Goal: Book appointment/travel/reservation

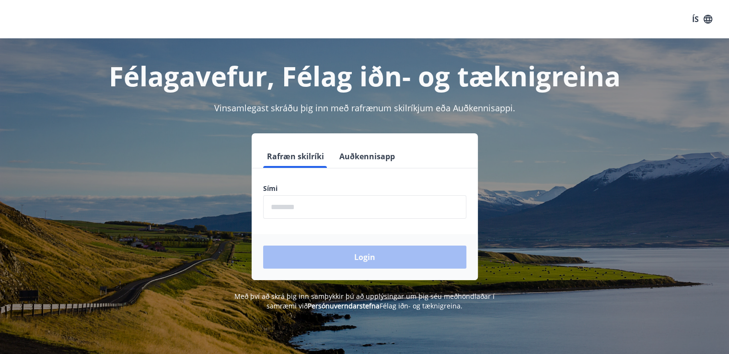
click at [324, 206] on input "phone" at bounding box center [364, 206] width 203 height 23
type input "********"
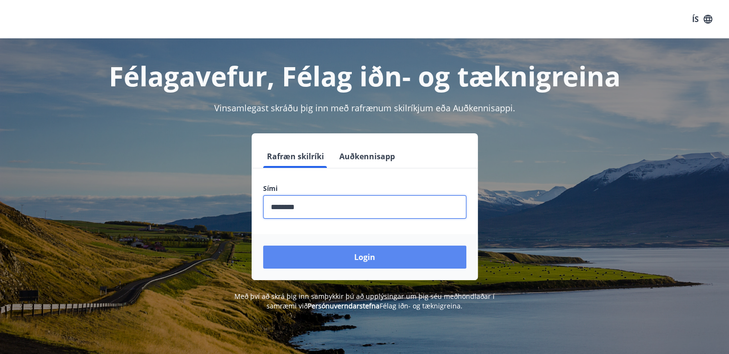
click at [369, 258] on button "Login" at bounding box center [364, 256] width 203 height 23
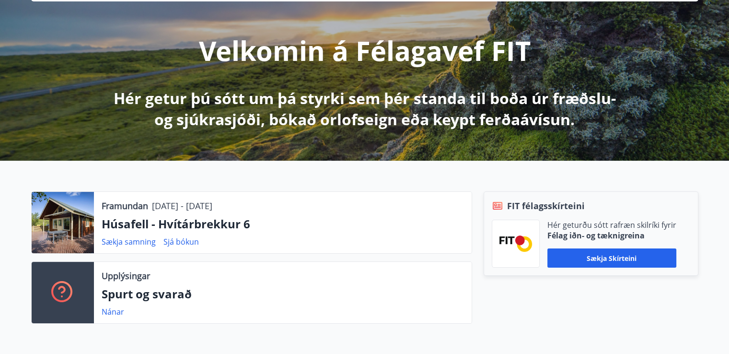
scroll to position [100, 0]
click at [181, 240] on link "Sjá bókun" at bounding box center [180, 241] width 35 height 11
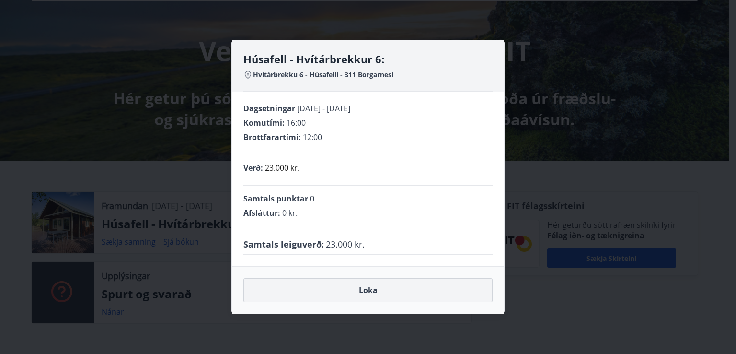
click at [376, 290] on button "Loka" at bounding box center [368, 290] width 249 height 24
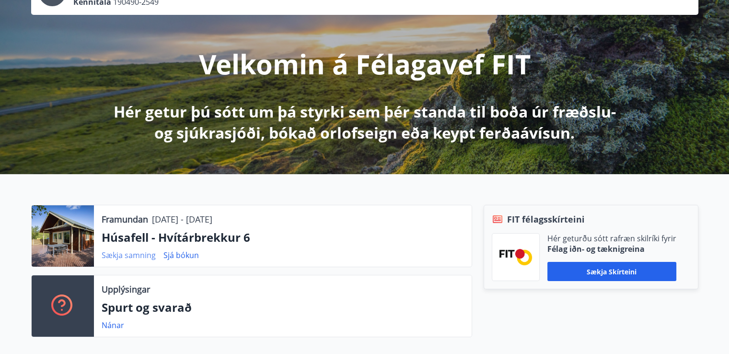
scroll to position [0, 0]
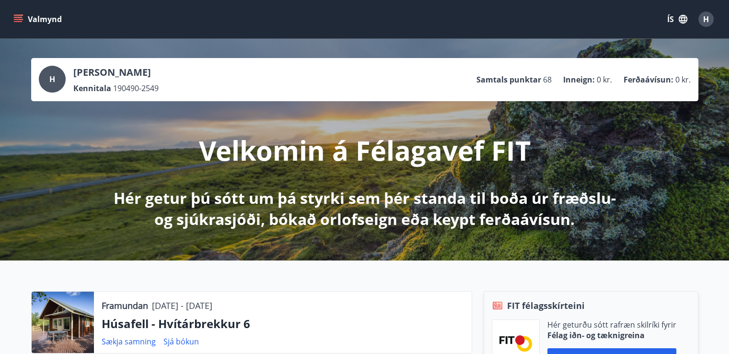
click at [20, 18] on icon "menu" at bounding box center [18, 17] width 9 height 1
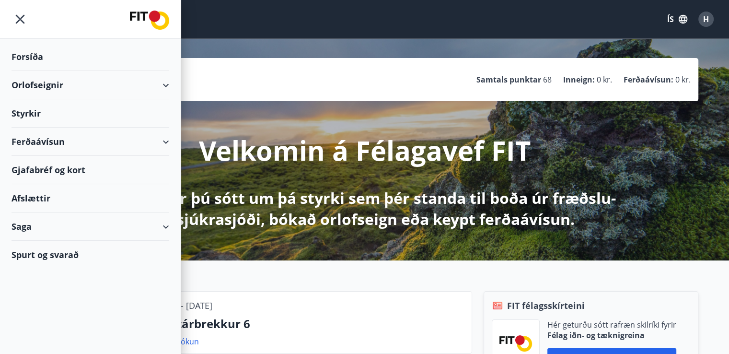
click at [44, 84] on div "Orlofseignir" at bounding box center [91, 85] width 158 height 28
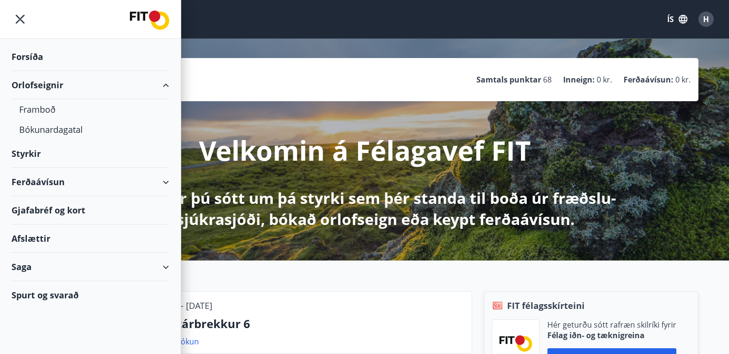
click at [351, 14] on div "Valmynd ÍS H" at bounding box center [365, 19] width 706 height 23
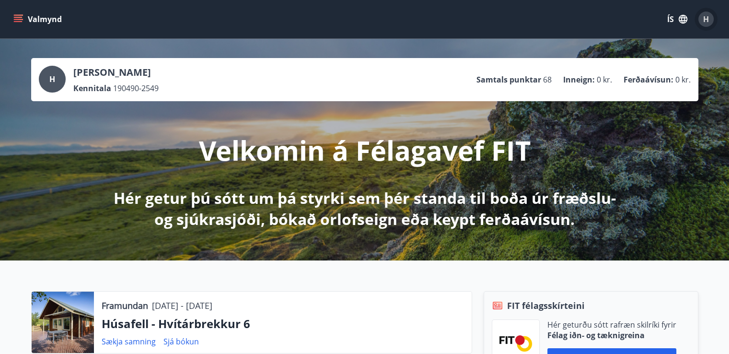
click at [703, 21] on span "H" at bounding box center [706, 19] width 6 height 11
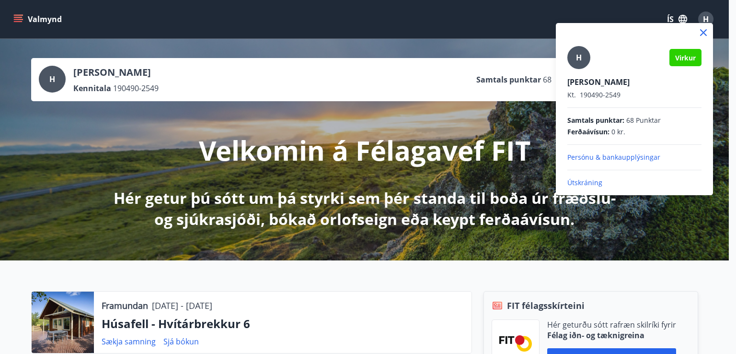
click at [619, 11] on div at bounding box center [368, 177] width 736 height 354
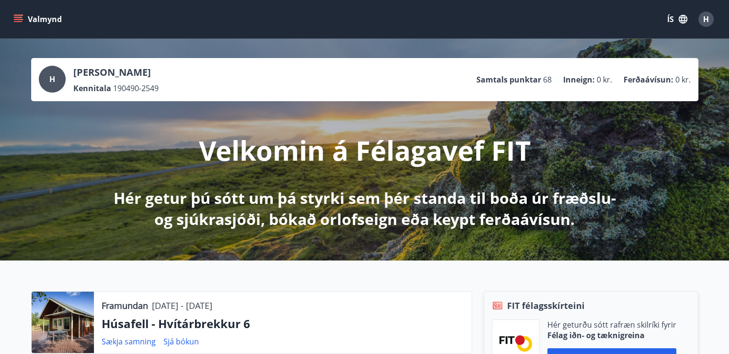
click at [680, 18] on icon "button" at bounding box center [683, 19] width 11 height 11
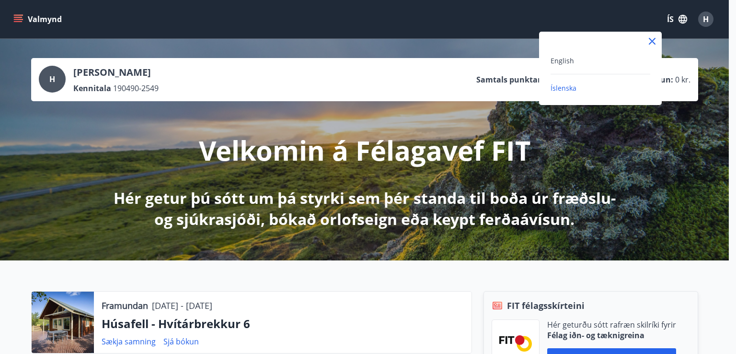
click at [626, 12] on div at bounding box center [368, 177] width 736 height 354
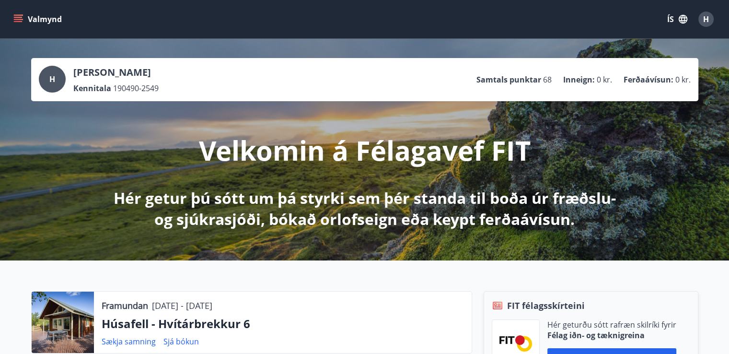
click at [17, 20] on icon "menu" at bounding box center [19, 19] width 11 height 1
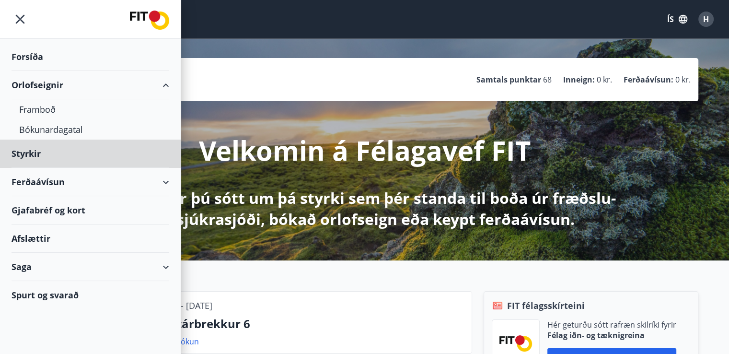
click at [36, 57] on div "Forsíða" at bounding box center [91, 57] width 158 height 28
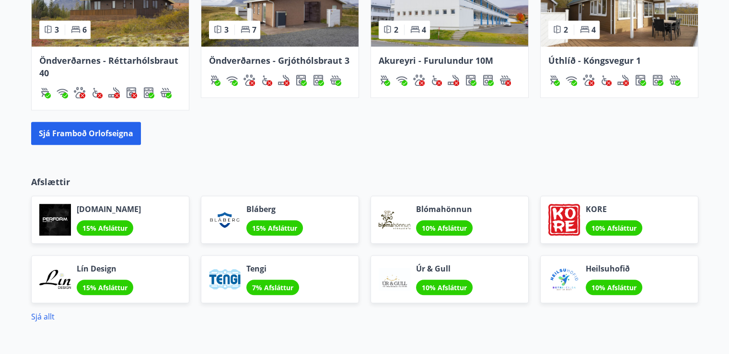
scroll to position [817, 0]
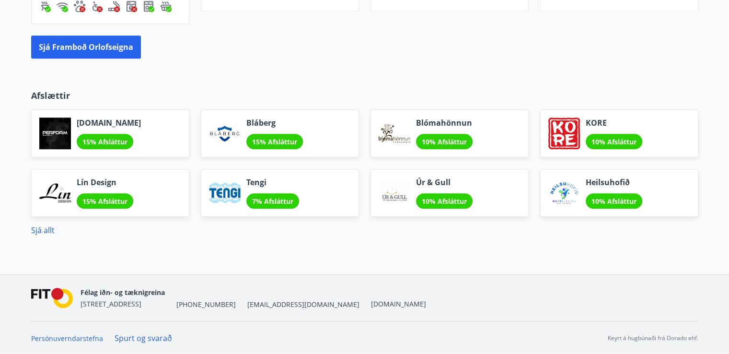
click at [247, 304] on span "[EMAIL_ADDRESS][DOMAIN_NAME]" at bounding box center [303, 305] width 112 height 10
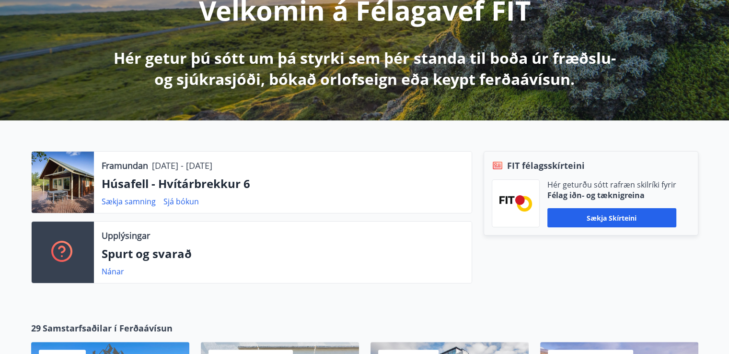
scroll to position [141, 0]
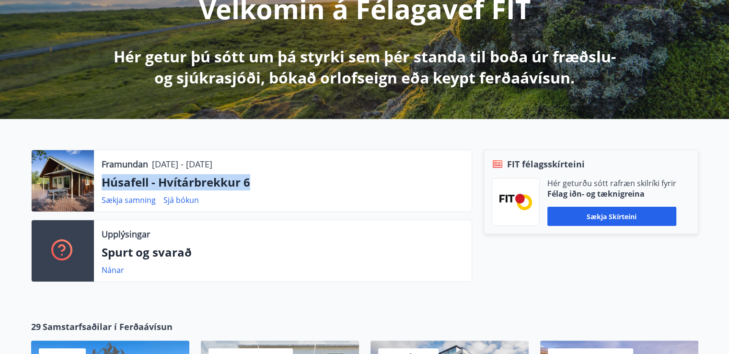
drag, startPoint x: 102, startPoint y: 181, endPoint x: 252, endPoint y: 179, distance: 150.0
click at [252, 179] on p "Húsafell - Hvítárbrekkur 6" at bounding box center [283, 182] width 362 height 16
click at [237, 179] on p "Húsafell - Hvítárbrekkur 6" at bounding box center [283, 182] width 362 height 16
drag, startPoint x: 249, startPoint y: 183, endPoint x: 102, endPoint y: 179, distance: 147.7
click at [102, 179] on p "Húsafell - Hvítárbrekkur 6" at bounding box center [283, 182] width 362 height 16
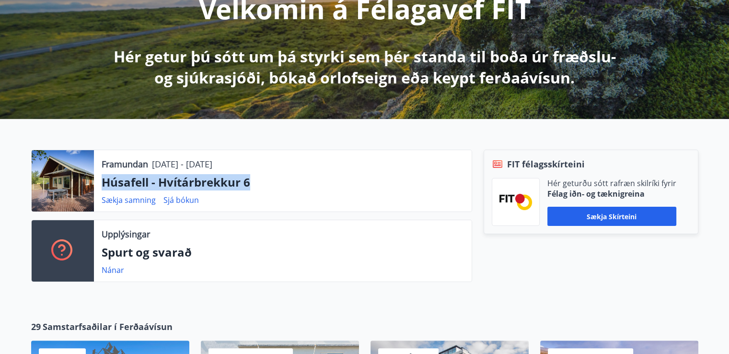
copy p "Húsafell - Hvítárbrekkur 6"
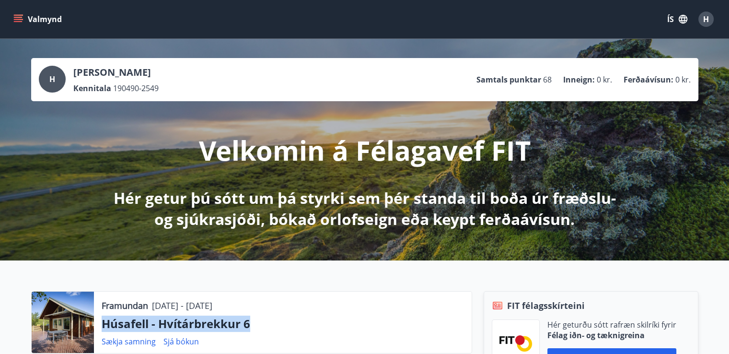
click at [26, 20] on button "Valmynd" at bounding box center [39, 19] width 54 height 17
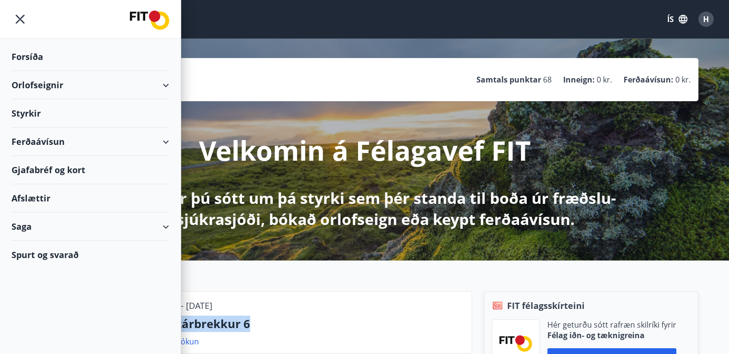
click at [165, 84] on div "Orlofseignir" at bounding box center [91, 85] width 158 height 28
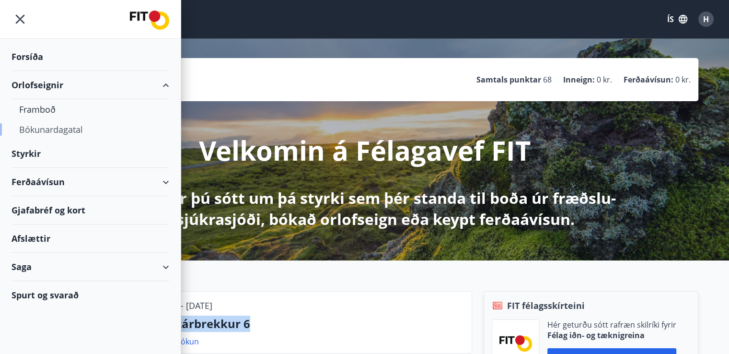
click at [73, 129] on div "Bókunardagatal" at bounding box center [90, 129] width 142 height 20
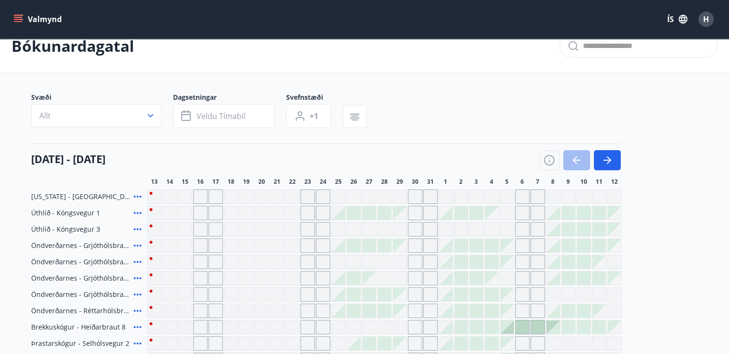
scroll to position [15, 0]
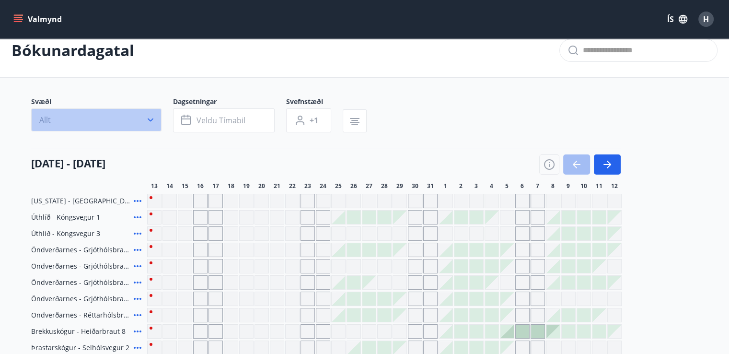
click at [146, 119] on icon "button" at bounding box center [151, 120] width 10 height 10
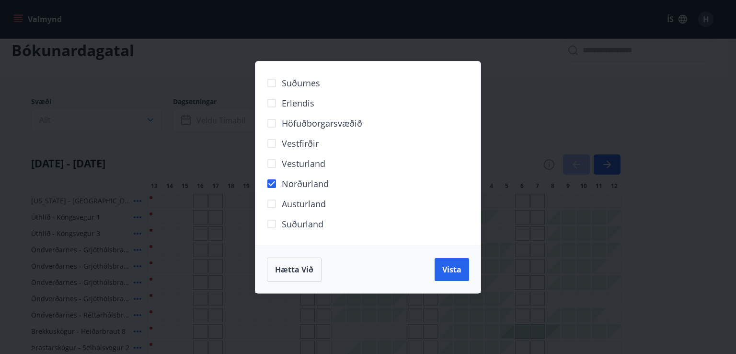
click at [457, 265] on span "Vista" at bounding box center [451, 269] width 19 height 11
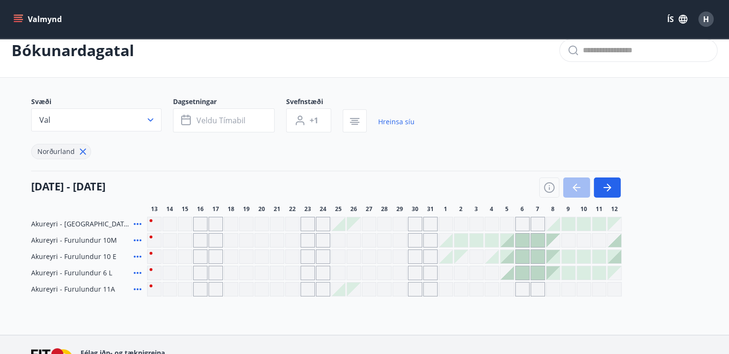
click at [246, 117] on button "Veldu tímabil" at bounding box center [224, 120] width 102 height 24
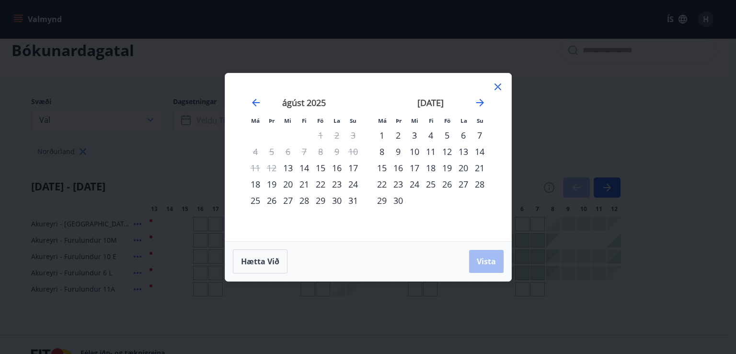
click at [320, 201] on div "29" at bounding box center [321, 200] width 16 height 16
click at [354, 199] on div "31" at bounding box center [353, 200] width 16 height 16
click at [485, 261] on span "Vista" at bounding box center [486, 261] width 19 height 11
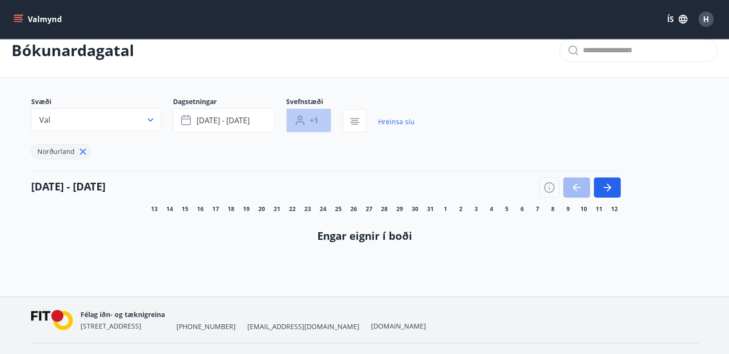
click at [319, 126] on button "+1" at bounding box center [308, 120] width 45 height 24
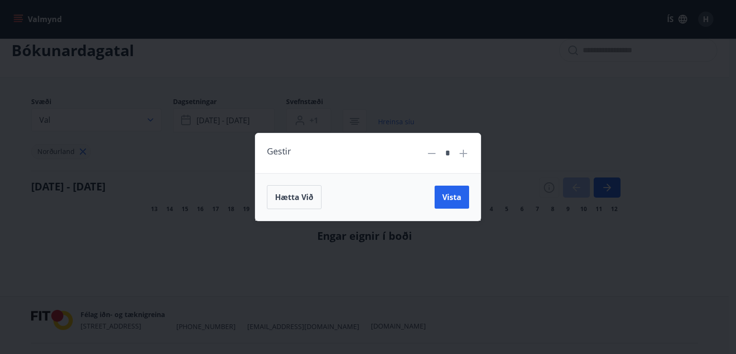
click at [468, 155] on icon at bounding box center [464, 154] width 12 height 12
click at [467, 155] on icon at bounding box center [464, 154] width 12 height 12
type input "*"
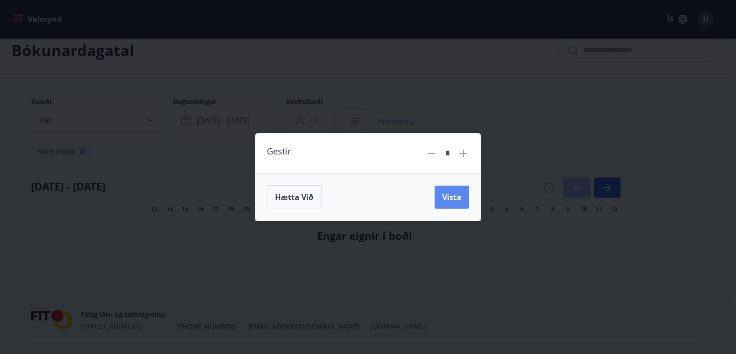
click at [453, 197] on span "Vista" at bounding box center [451, 197] width 19 height 11
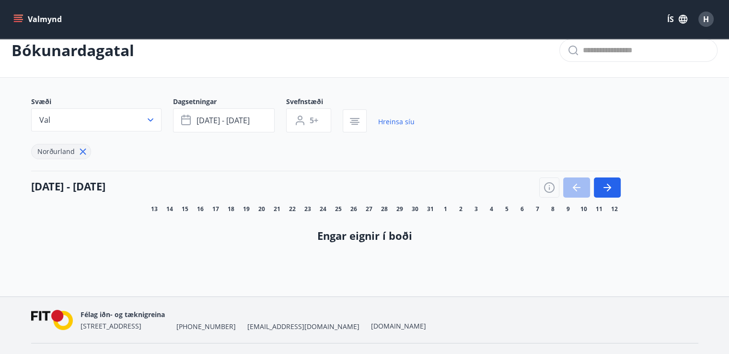
click at [79, 150] on icon at bounding box center [83, 151] width 11 height 11
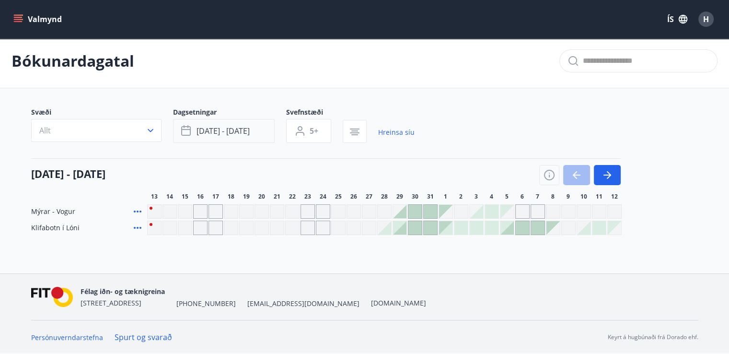
scroll to position [4, 0]
click at [416, 209] on div at bounding box center [414, 211] width 13 height 13
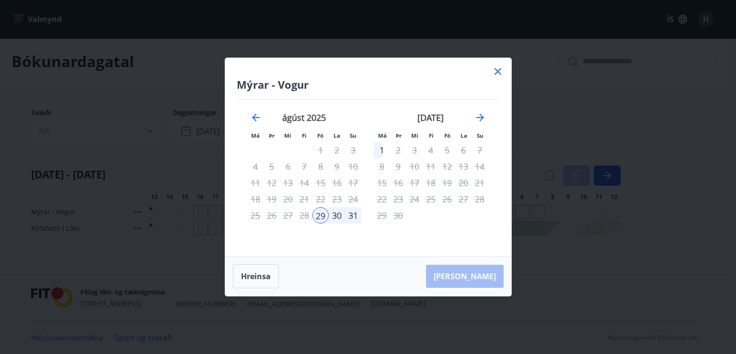
click at [499, 71] on icon at bounding box center [498, 71] width 7 height 7
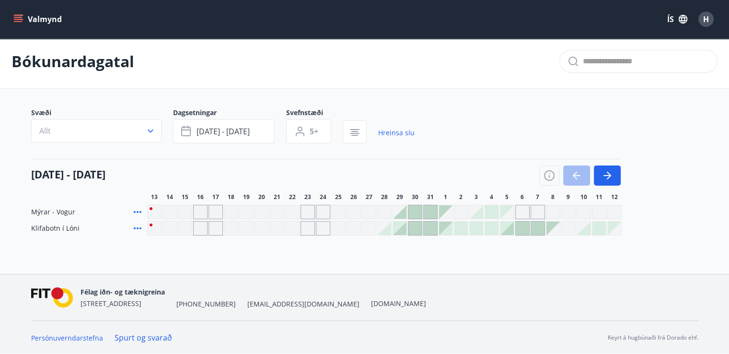
scroll to position [0, 0]
